Goal: Transaction & Acquisition: Purchase product/service

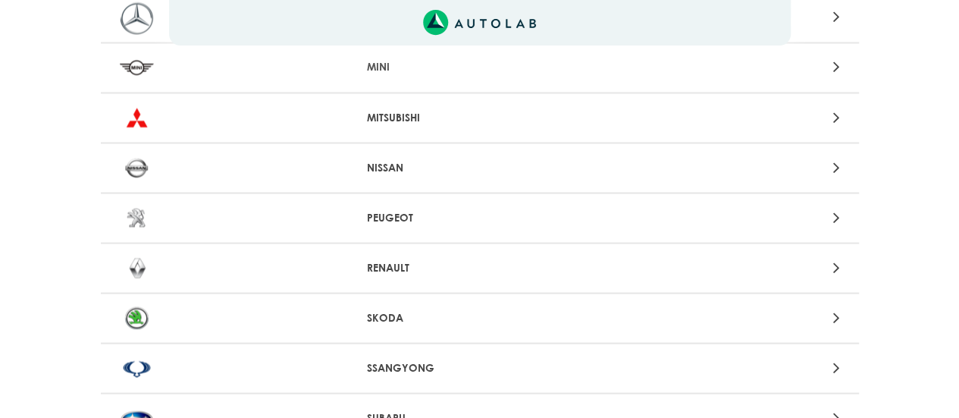
scroll to position [1364, 0]
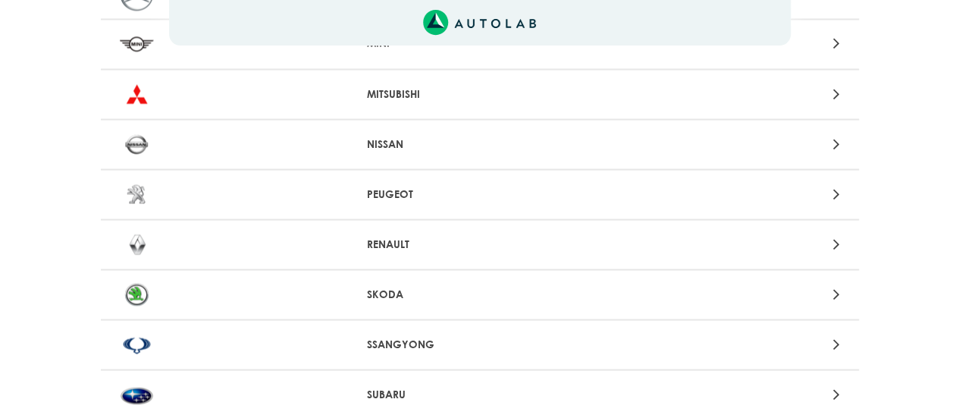
click at [838, 248] on icon at bounding box center [835, 243] width 7 height 20
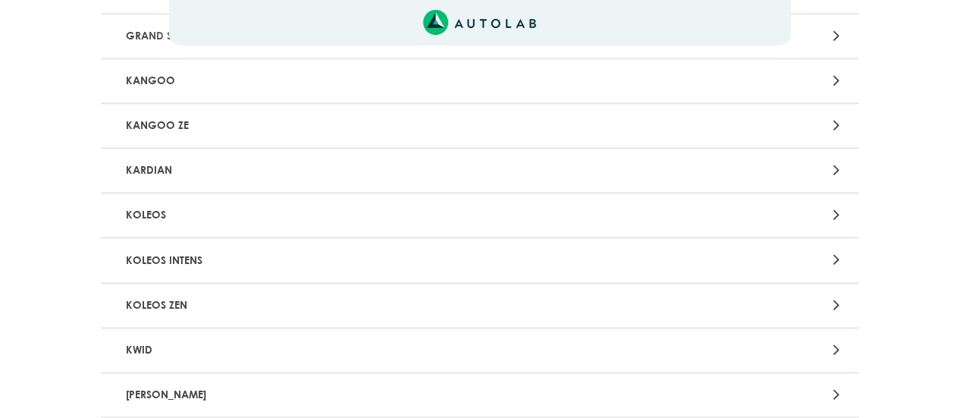
scroll to position [909, 0]
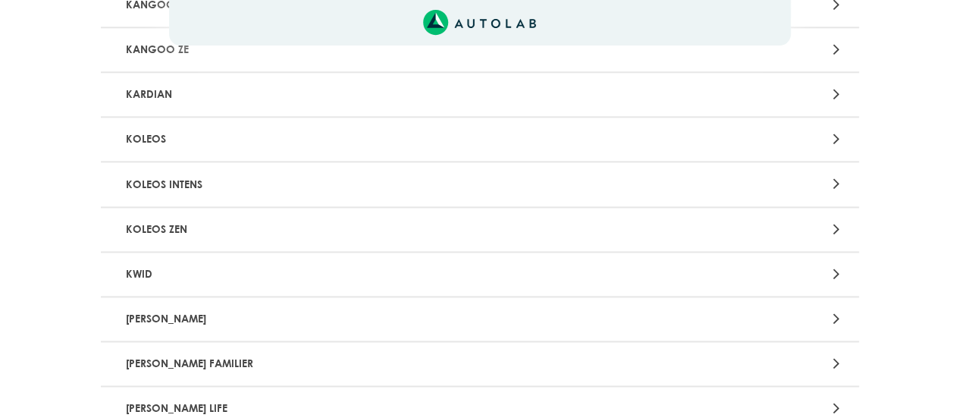
click at [837, 317] on icon at bounding box center [835, 318] width 7 height 20
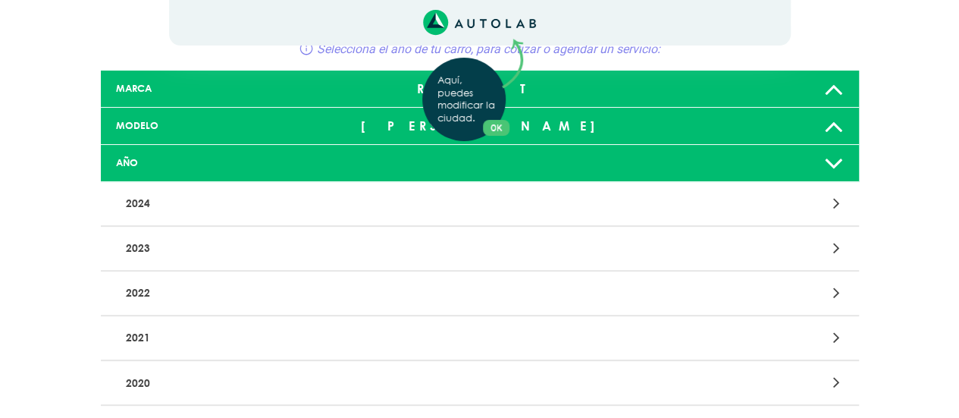
scroll to position [152, 0]
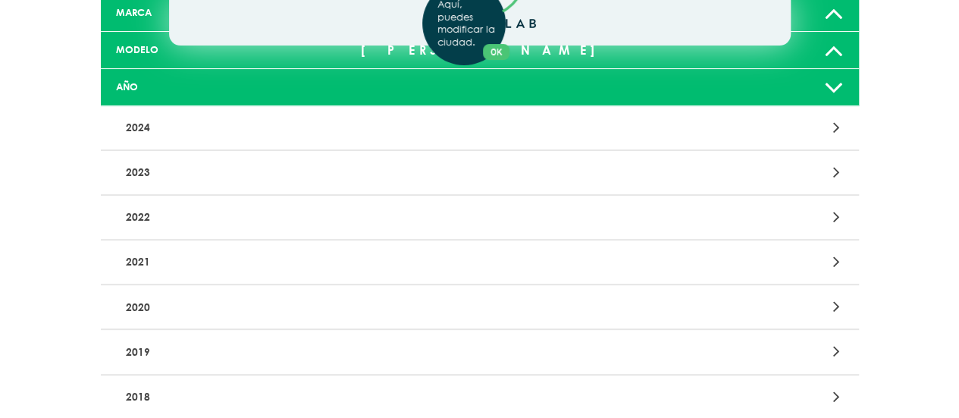
click at [834, 354] on icon at bounding box center [835, 351] width 7 height 20
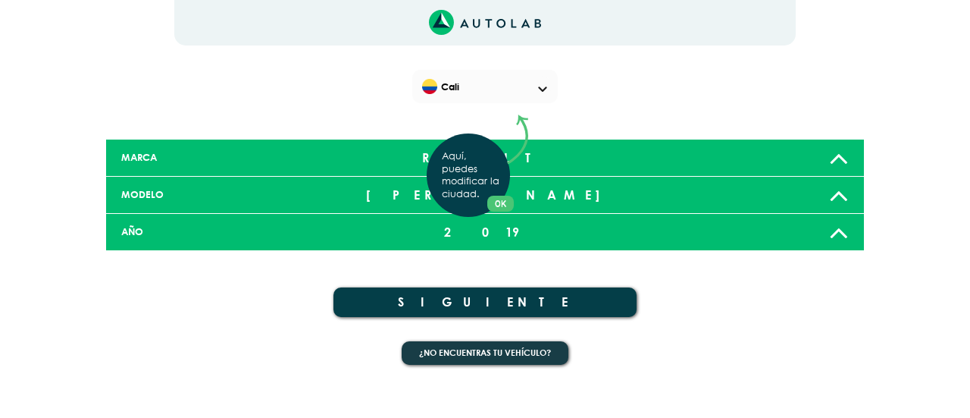
click at [841, 197] on div "Aquí, puedes modificar la ciudad. OK .aex,.bex{fill:none!important;stroke:#50c4…" at bounding box center [485, 209] width 970 height 418
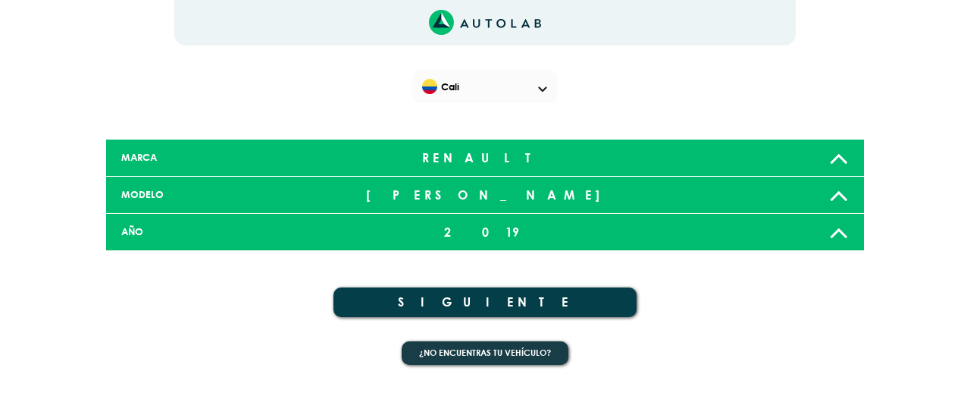
click at [500, 311] on button "SIGUIENTE" at bounding box center [484, 302] width 303 height 30
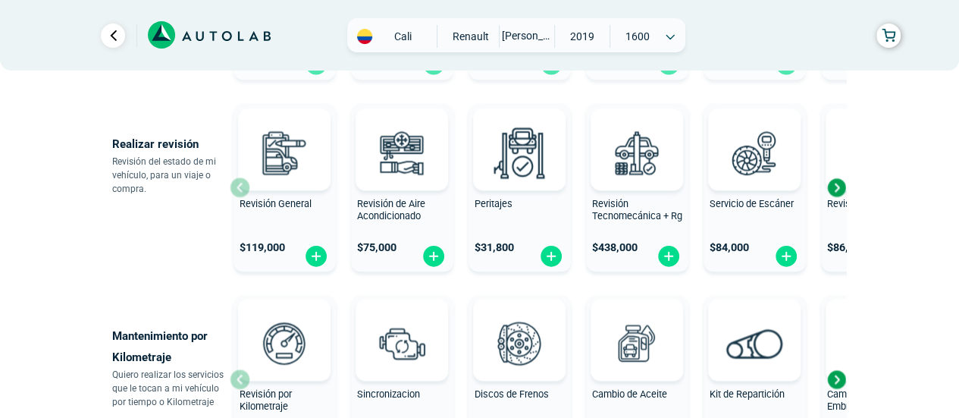
scroll to position [455, 0]
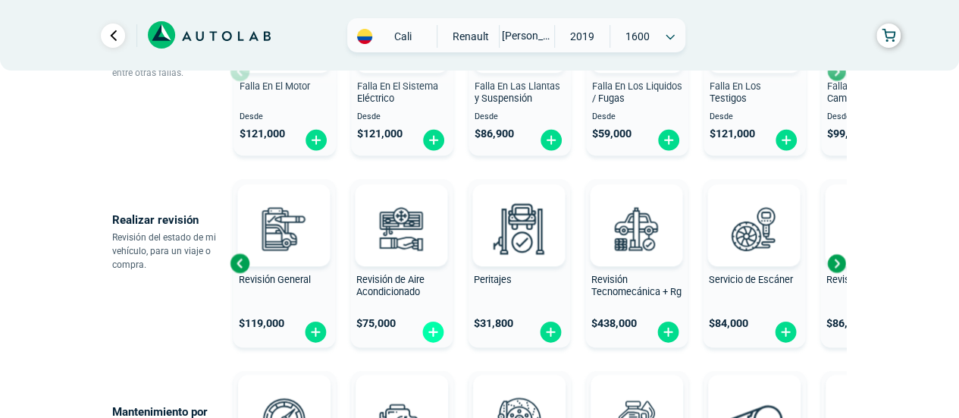
click at [433, 327] on img at bounding box center [433, 331] width 24 height 23
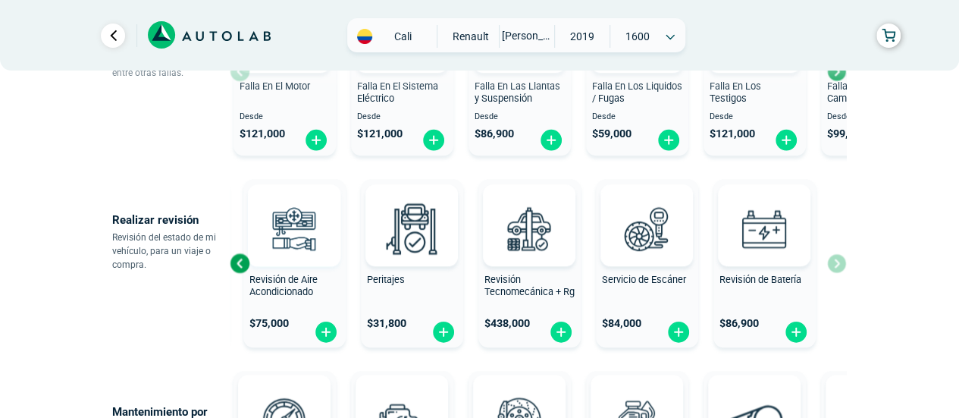
click at [284, 241] on img at bounding box center [294, 228] width 67 height 67
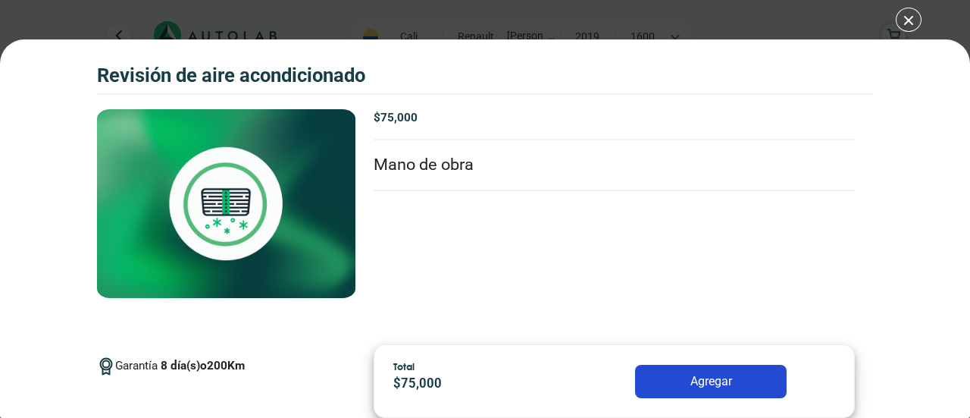
click at [727, 375] on button "Agregar" at bounding box center [711, 381] width 152 height 33
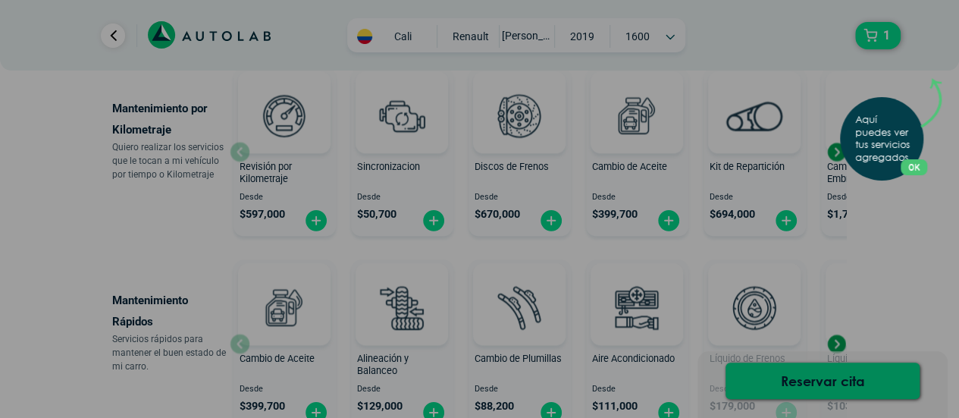
scroll to position [909, 0]
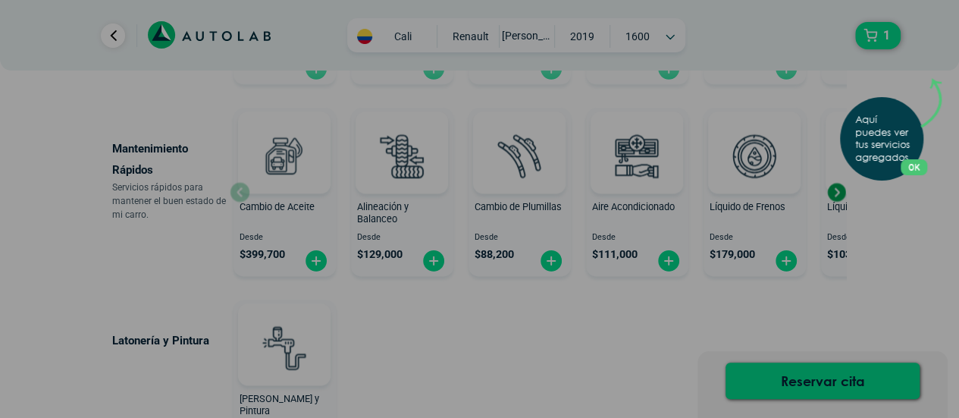
click at [636, 187] on div "Aquí puedes ver tus servicios agregados. OK .aex,.bex{fill:none!important;strok…" at bounding box center [479, 209] width 959 height 418
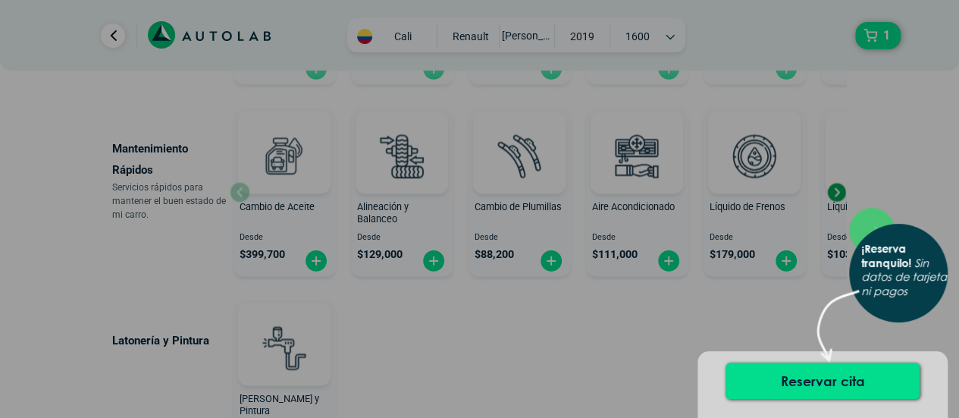
click at [664, 255] on div "× ¡Reserva tranquilo! Sin datos de tarjeta ni pagos" at bounding box center [479, 209] width 959 height 418
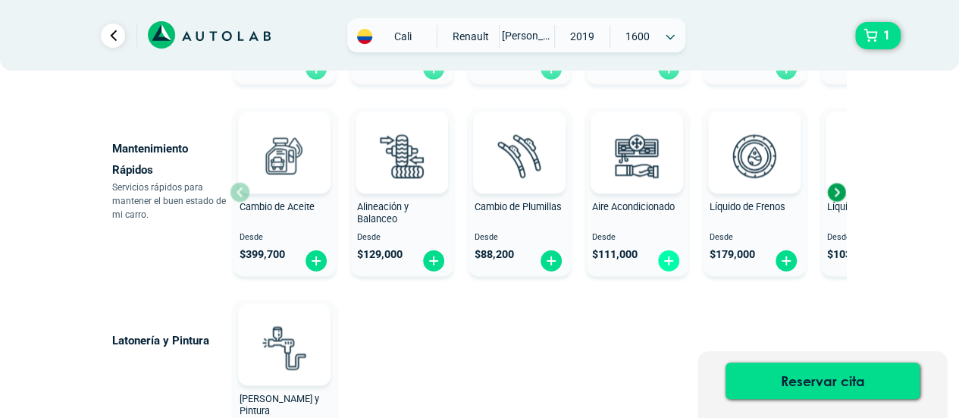
click at [670, 260] on img at bounding box center [668, 260] width 24 height 23
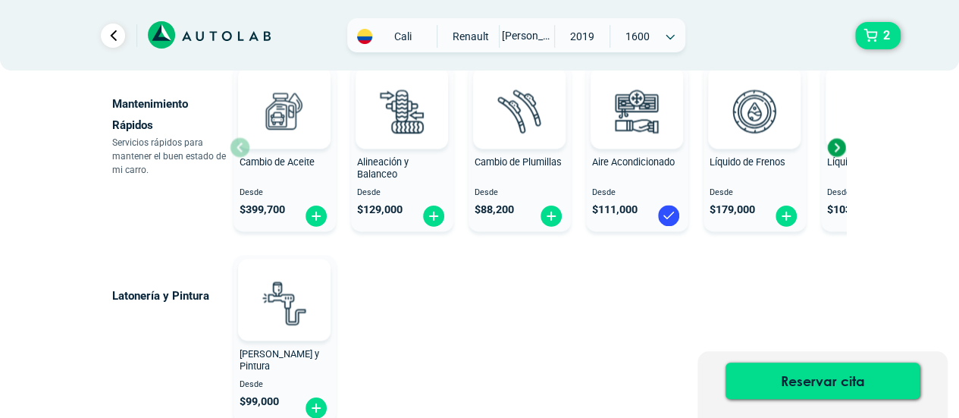
scroll to position [985, 0]
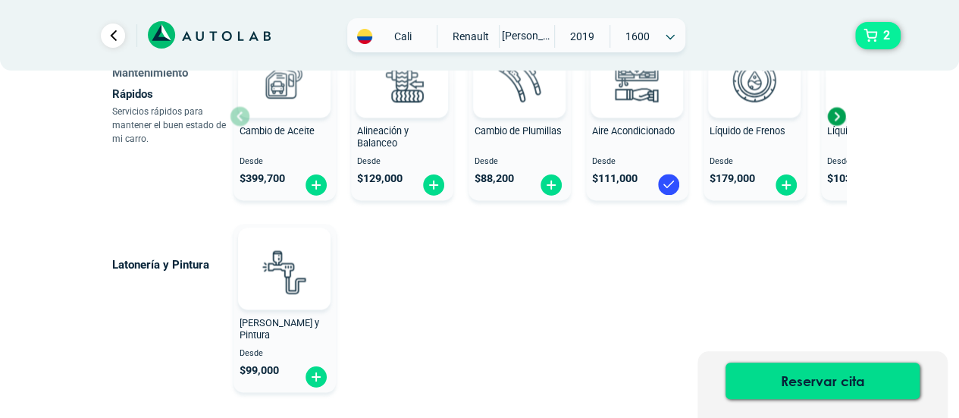
click at [876, 38] on button "2" at bounding box center [877, 35] width 45 height 27
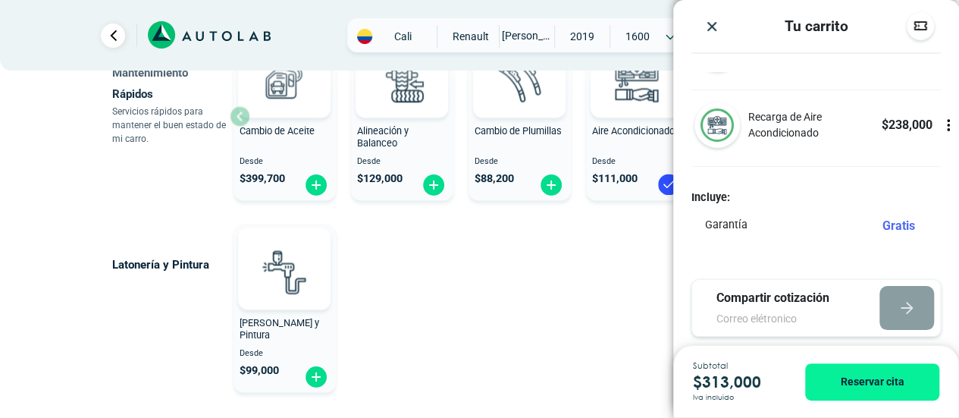
scroll to position [38, 0]
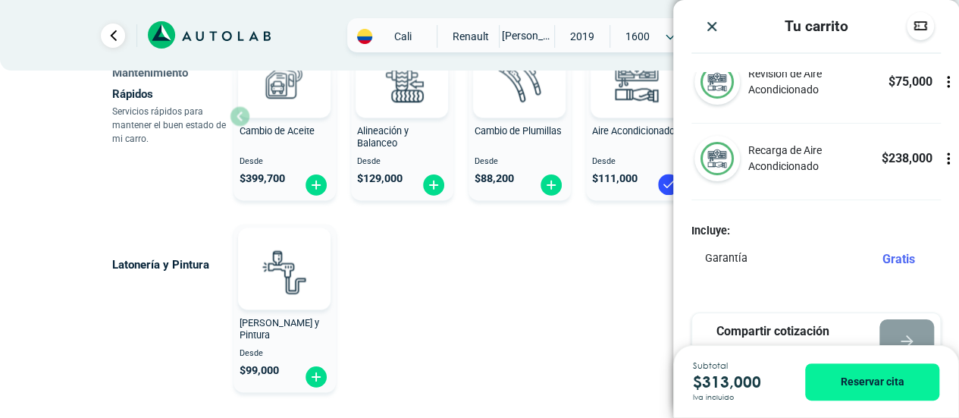
click at [712, 22] on img "Close" at bounding box center [711, 26] width 15 height 15
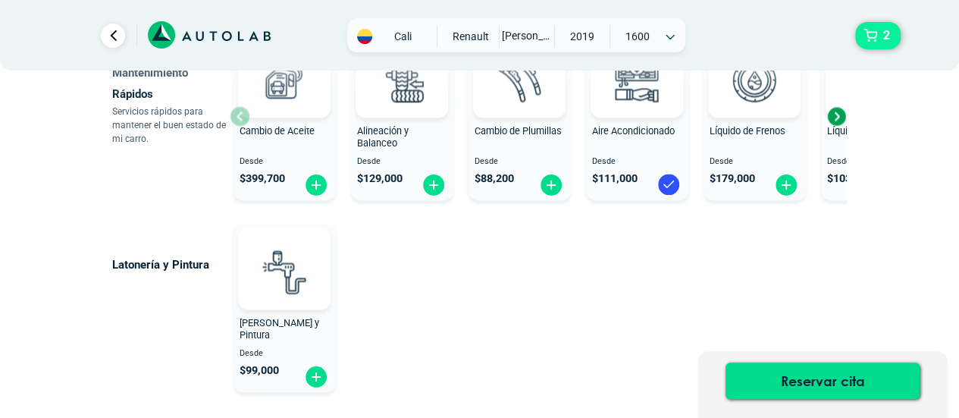
click at [881, 43] on span "2" at bounding box center [886, 36] width 14 height 26
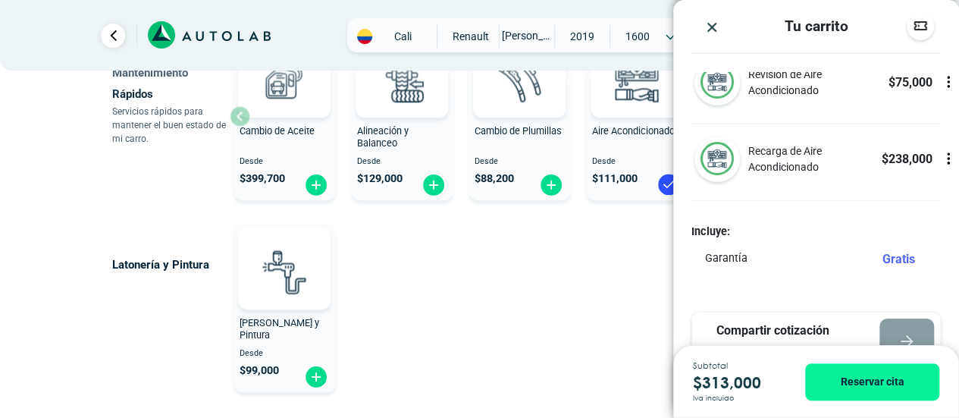
click at [940, 77] on icon at bounding box center [947, 81] width 15 height 15
click at [940, 86] on icon at bounding box center [947, 81] width 15 height 15
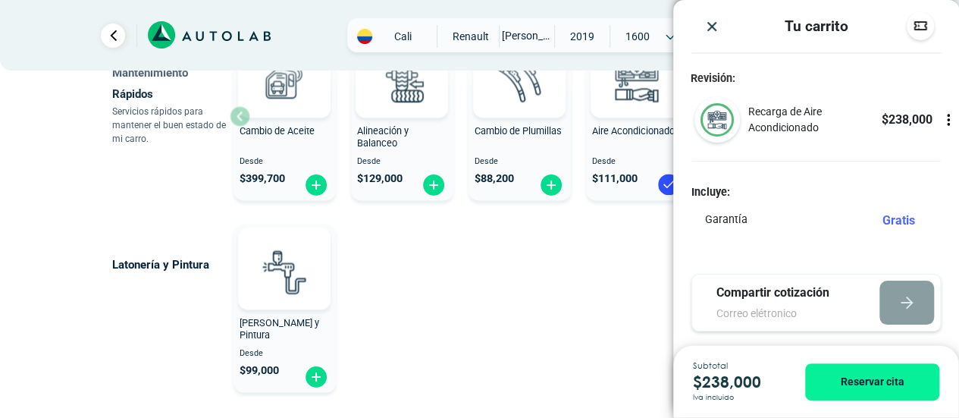
click at [940, 114] on icon at bounding box center [947, 119] width 15 height 15
click at [943, 114] on icon at bounding box center [947, 120] width 9 height 13
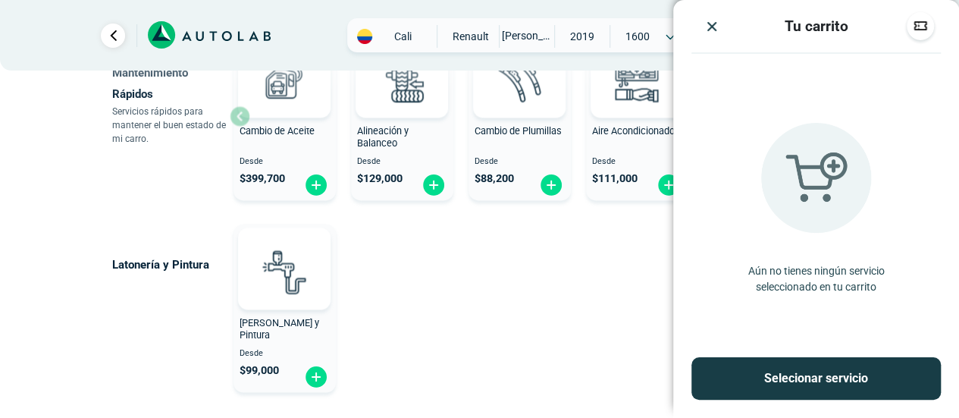
click at [713, 23] on img "Close" at bounding box center [711, 26] width 15 height 15
